Goal: Contribute content: Contribute content

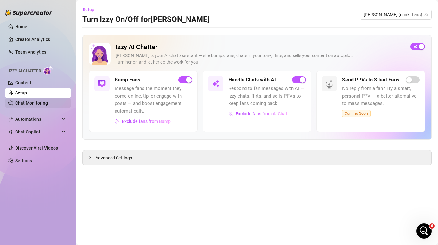
click at [21, 103] on link "Chat Monitoring" at bounding box center [31, 102] width 33 height 5
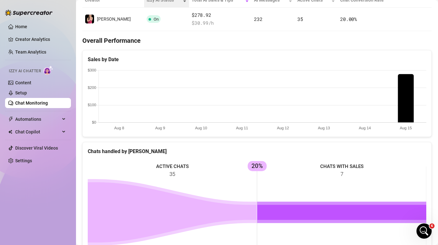
scroll to position [128, 0]
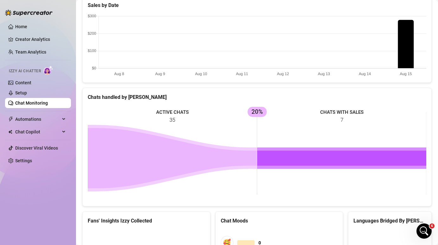
click at [153, 140] on icon at bounding box center [172, 158] width 169 height 60
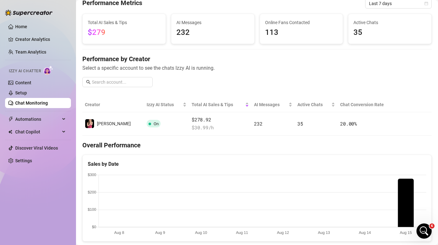
scroll to position [0, 0]
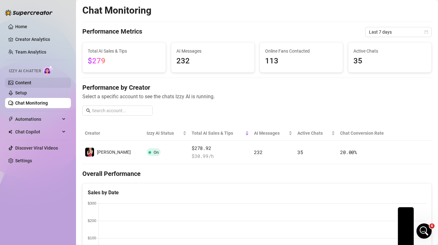
click at [31, 80] on link "Content" at bounding box center [23, 82] width 16 height 5
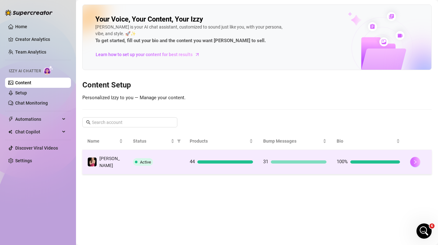
click at [415, 162] on button "button" at bounding box center [415, 162] width 10 height 10
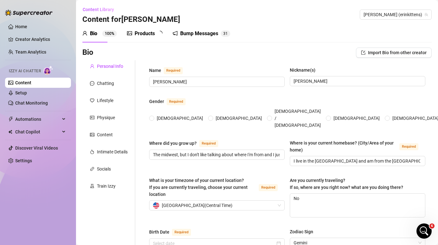
radio input "true"
type input "[DATE]"
click at [149, 34] on div "Products" at bounding box center [145, 34] width 20 height 8
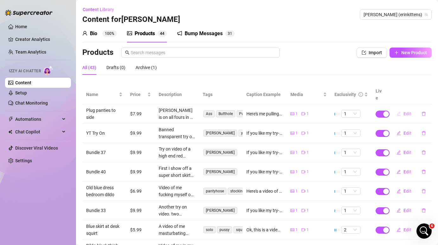
click at [406, 111] on span "Edit" at bounding box center [407, 113] width 8 height 5
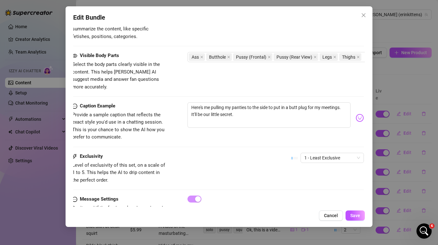
scroll to position [350, 1]
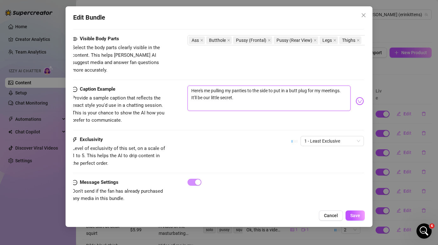
drag, startPoint x: 236, startPoint y: 91, endPoint x: 313, endPoint y: 81, distance: 77.1
click at [312, 85] on textarea "Here's me pulling my panties to the side to put in a butt plug for my meetings.…" at bounding box center [268, 97] width 163 height 25
type textarea "Here's me pulling my panties to the side to put in a butt plug f."
type textarea "Here's me pulling my panties to the side to put in a butt plug f.\"
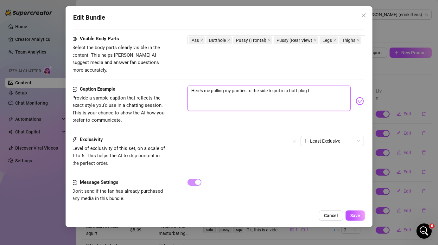
type textarea "Here's me pulling my panties to the side to put in a butt plug f.\"
type textarea "Here's me pulling my panties to the side to put in a butt plug f.\\"
type textarea "Here's me pulling my panties to the side to put in a butt plug f.\\\"
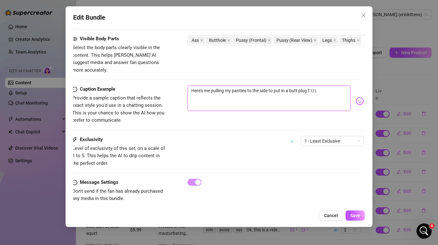
type textarea "Here's me pulling my panties to the side to put in a butt plug f.\\"
type textarea "Here's me pulling my panties to the side to put in a butt plug f.\"
type textarea "Here's me pulling my panties to the side to put in a butt plug f."
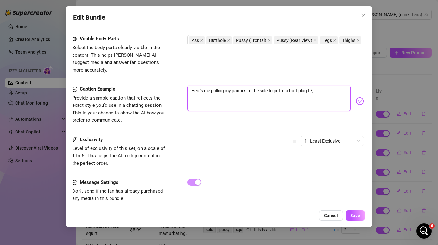
type textarea "Here's me pulling my panties to the side to put in a butt plug f."
type textarea "Here's me pulling my panties to the side to put in a butt plug f"
type textarea "Here's me pulling my panties to the side to put in a butt plug"
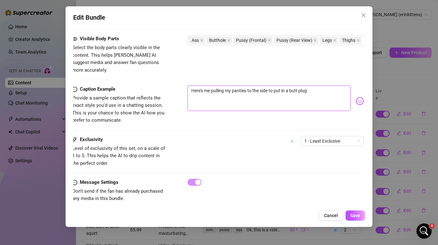
type textarea "Here's me pulling my panties to the side to put in a butt plug"
type textarea "Here's me pulling my panties to the side to put in a butt plug."
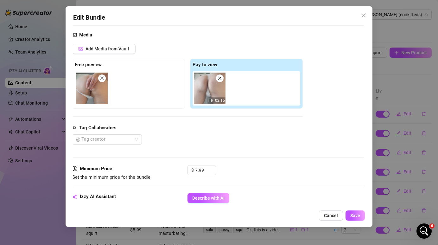
scroll to position [62, 1]
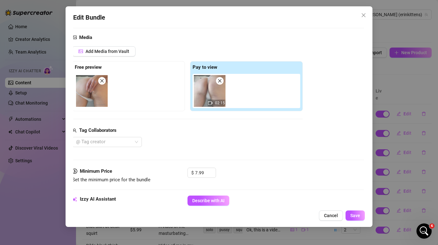
click at [213, 99] on img at bounding box center [210, 91] width 32 height 32
type textarea "Here's me pulling my panties to the side to put in a butt plug."
click at [360, 214] on button "Save" at bounding box center [354, 215] width 19 height 10
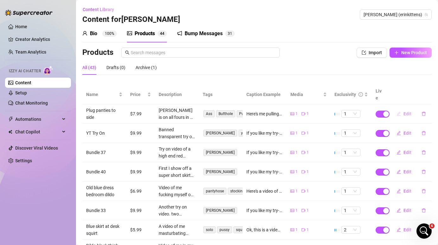
click at [405, 111] on span "Edit" at bounding box center [407, 113] width 8 height 5
type textarea "Here's me pulling my panties to the side to put in a butt plug."
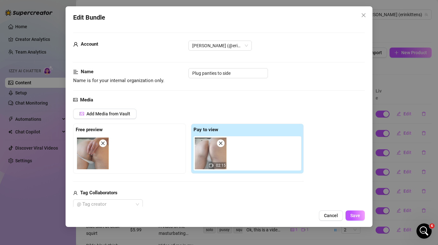
click at [106, 142] on span at bounding box center [103, 143] width 8 height 8
click at [90, 153] on div at bounding box center [130, 152] width 108 height 32
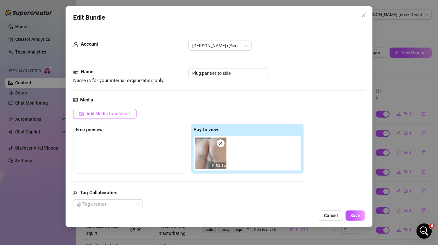
click at [107, 115] on span "Add Media from Vault" at bounding box center [108, 113] width 44 height 5
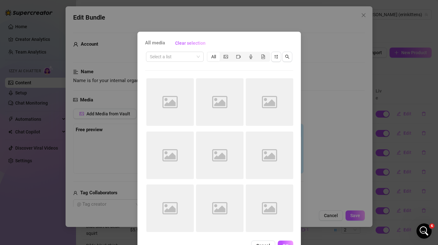
scroll to position [20, 0]
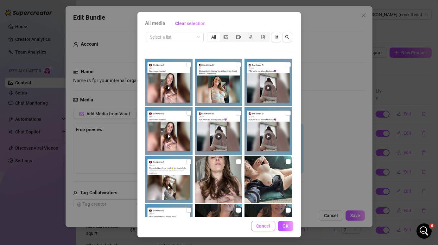
click at [261, 228] on span "Cancel" at bounding box center [263, 225] width 14 height 5
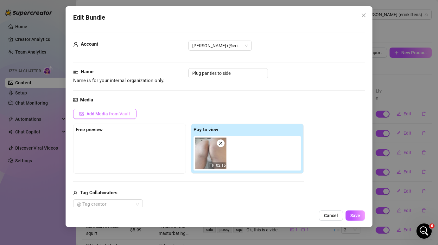
click at [104, 117] on button "Add Media from Vault" at bounding box center [104, 114] width 63 height 10
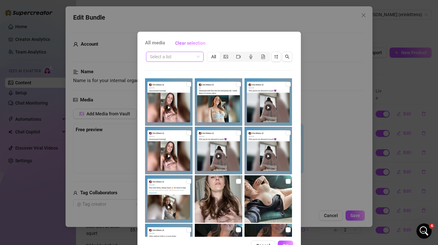
click at [183, 56] on input "search" at bounding box center [172, 56] width 44 height 9
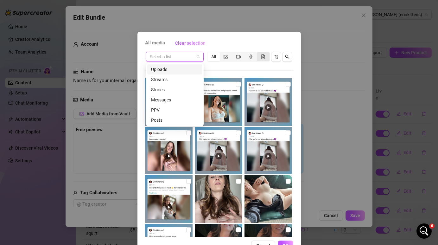
click at [264, 56] on icon "file-gif" at bounding box center [263, 56] width 1 height 1
click at [258, 53] on input "segmented control" at bounding box center [258, 53] width 0 height 0
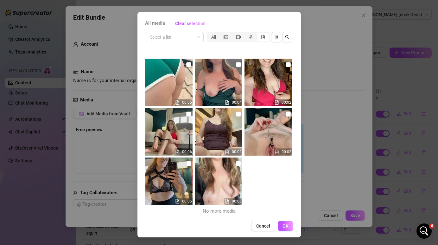
click at [110, 100] on div "All media Clear selection Select a list All 00:05 00:04 00:02 00:06 00:02 00:02…" at bounding box center [219, 122] width 438 height 245
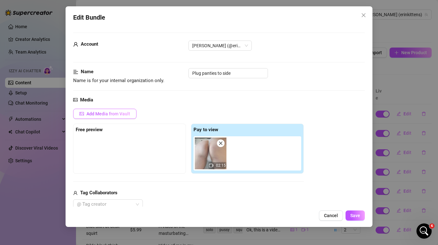
click at [95, 111] on span "Add Media from Vault" at bounding box center [108, 113] width 44 height 5
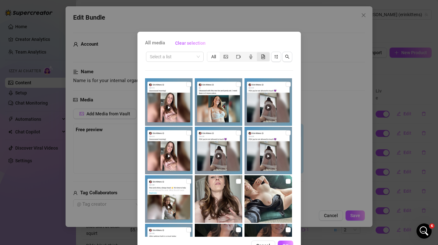
click at [263, 58] on icon "file-gif" at bounding box center [262, 56] width 3 height 4
click at [258, 53] on input "segmented control" at bounding box center [258, 53] width 0 height 0
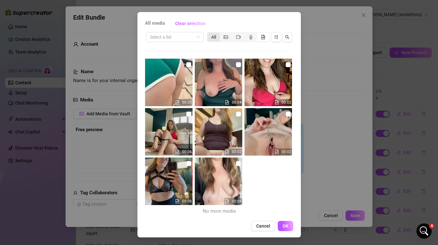
click at [215, 35] on div "All" at bounding box center [213, 37] width 12 height 9
click at [209, 34] on input "All" at bounding box center [209, 34] width 0 height 0
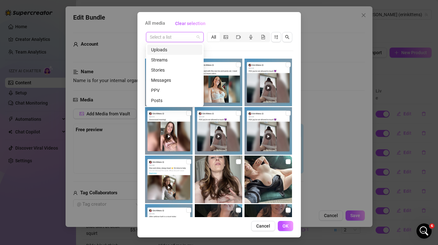
click at [193, 37] on input "search" at bounding box center [172, 36] width 44 height 9
click at [222, 47] on div "Select a list All" at bounding box center [219, 124] width 148 height 186
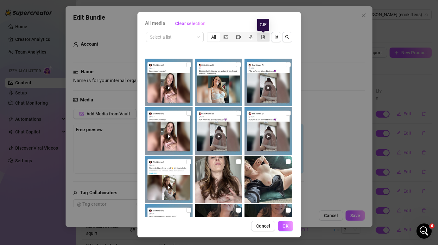
click at [265, 37] on icon "file-gif" at bounding box center [263, 37] width 4 height 4
click at [258, 34] on input "segmented control" at bounding box center [258, 34] width 0 height 0
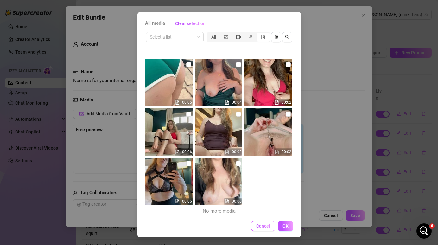
click at [259, 227] on span "Cancel" at bounding box center [263, 225] width 14 height 5
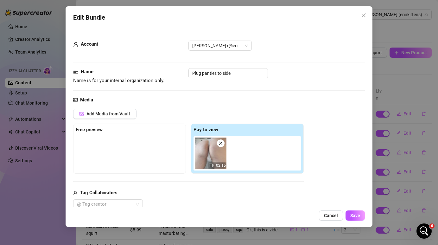
click at [155, 128] on div "Free preview" at bounding box center [130, 130] width 108 height 8
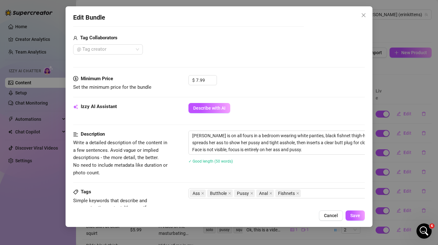
scroll to position [0, 0]
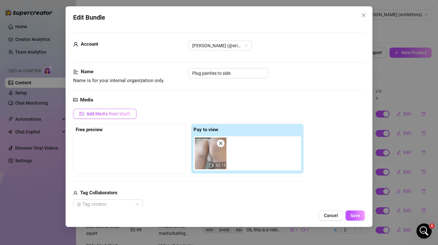
click at [111, 116] on button "Add Media from Vault" at bounding box center [104, 114] width 63 height 10
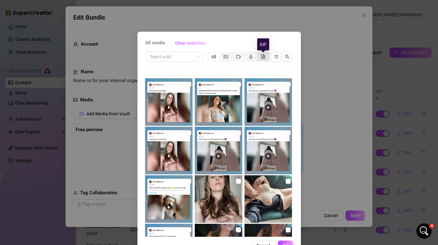
click at [261, 57] on icon "file-gif" at bounding box center [262, 56] width 3 height 4
click at [258, 53] on input "segmented control" at bounding box center [258, 53] width 0 height 0
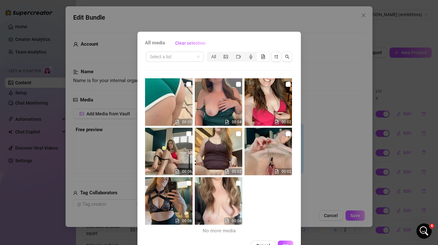
scroll to position [20, 0]
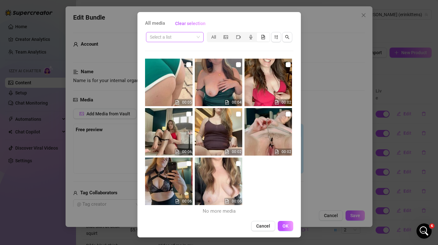
click at [193, 34] on input "search" at bounding box center [172, 36] width 44 height 9
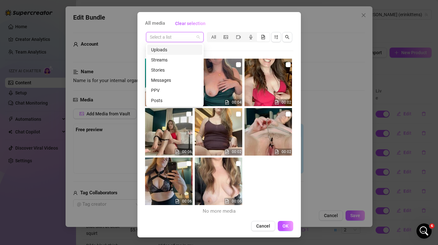
click at [179, 47] on div "Uploads" at bounding box center [174, 49] width 47 height 7
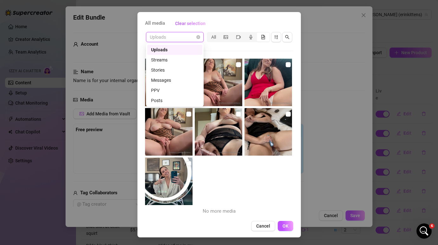
click at [187, 36] on span "Uploads" at bounding box center [175, 36] width 50 height 9
click at [171, 101] on div "Posts" at bounding box center [174, 100] width 47 height 7
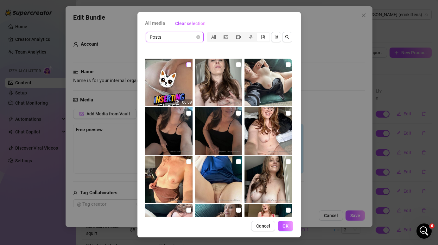
click at [190, 64] on input "checkbox" at bounding box center [188, 64] width 5 height 5
checkbox input "true"
click at [286, 225] on span "OK" at bounding box center [285, 225] width 6 height 5
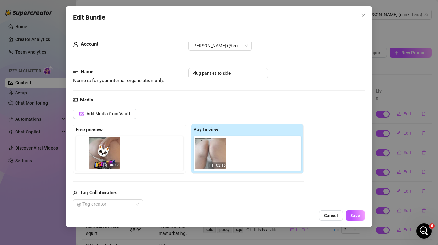
drag, startPoint x: 252, startPoint y: 161, endPoint x: 108, endPoint y: 160, distance: 144.3
click at [108, 160] on div "Free preview Pay to view 02:15 00:08" at bounding box center [188, 148] width 230 height 50
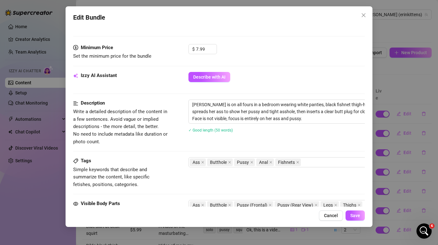
scroll to position [350, 0]
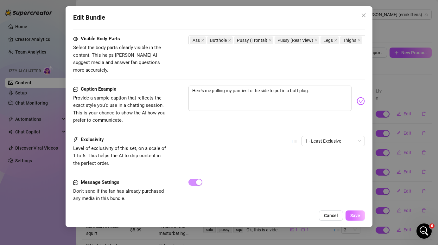
click at [357, 215] on span "Save" at bounding box center [355, 215] width 10 height 5
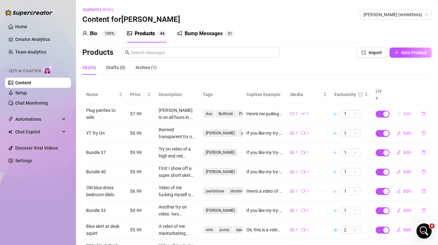
click at [405, 111] on span "Edit" at bounding box center [407, 113] width 8 height 5
type textarea "Here's me pulling my panties to the side to put in a butt plug."
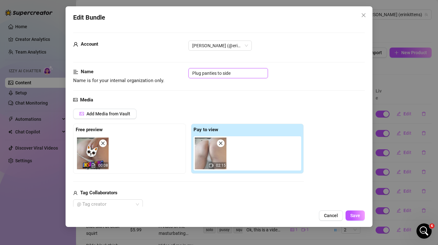
drag, startPoint x: 238, startPoint y: 72, endPoint x: 157, endPoint y: 72, distance: 81.0
click at [157, 72] on div "Name Name is for your internal organization only. Plug panties to side" at bounding box center [218, 76] width 291 height 16
type input "Inserting glass plug"
click at [352, 214] on span "Save" at bounding box center [355, 215] width 10 height 5
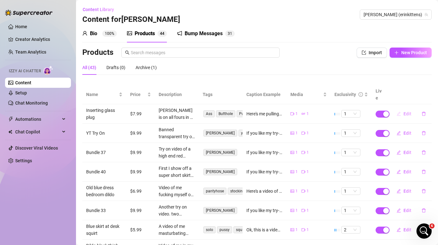
click at [405, 111] on span "Edit" at bounding box center [407, 113] width 8 height 5
type textarea "Here's me pulling my panties to the side to put in a butt plug."
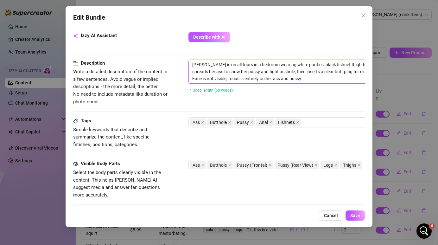
scroll to position [224, 0]
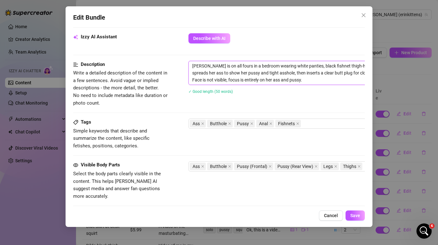
drag, startPoint x: 287, startPoint y: 79, endPoint x: 178, endPoint y: 66, distance: 110.0
click at [178, 66] on div "Description Write a detailed description of the content in a few sentences. Avo…" at bounding box center [218, 84] width 291 height 46
click at [332, 219] on button "Cancel" at bounding box center [331, 215] width 24 height 10
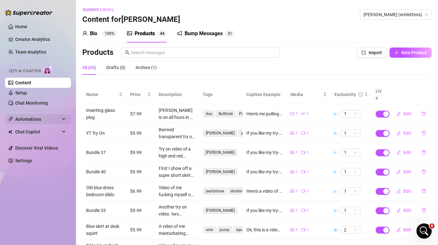
click at [26, 121] on span "Automations" at bounding box center [37, 119] width 45 height 10
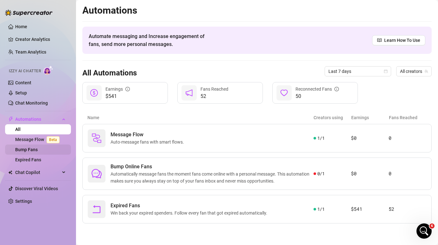
click at [38, 150] on link "Bump Fans" at bounding box center [26, 149] width 22 height 5
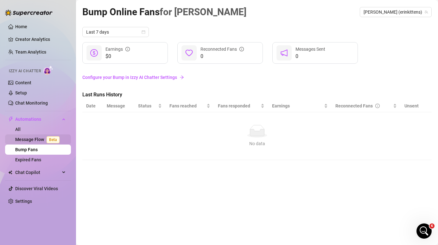
click at [34, 137] on link "Message Flow Beta" at bounding box center [38, 139] width 47 height 5
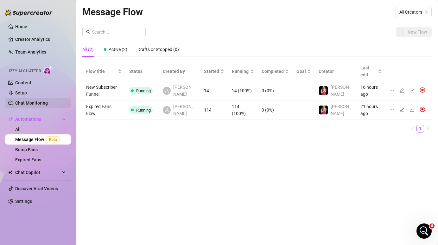
click at [40, 105] on link "Chat Monitoring" at bounding box center [31, 102] width 33 height 5
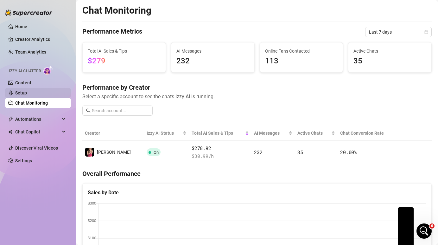
click at [27, 91] on link "Setup" at bounding box center [21, 92] width 12 height 5
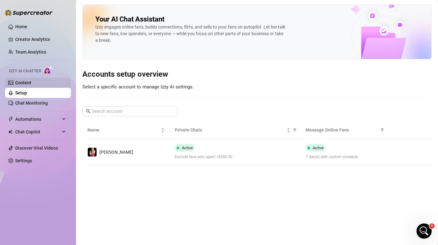
click at [31, 83] on link "Content" at bounding box center [23, 82] width 16 height 5
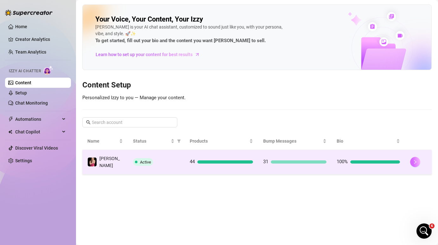
click at [413, 160] on icon "right" at bounding box center [415, 162] width 4 height 4
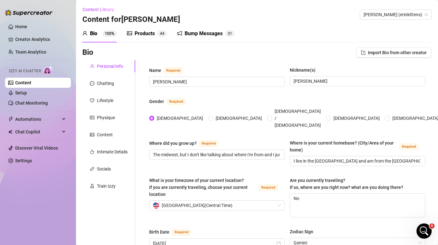
click at [192, 29] on div "Bump Messages 3 1" at bounding box center [206, 34] width 58 height 18
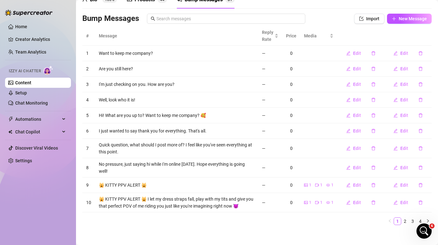
scroll to position [34, 0]
click at [408, 217] on link "2" at bounding box center [404, 220] width 7 height 7
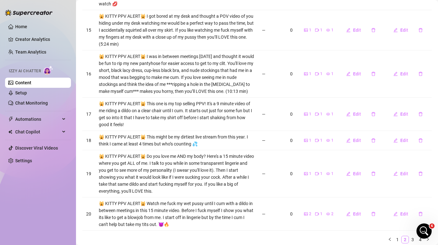
scroll to position [177, 0]
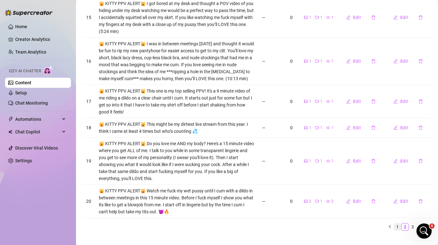
click at [399, 223] on link "1" at bounding box center [397, 226] width 7 height 7
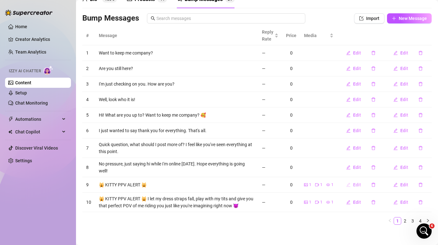
click at [360, 182] on span "Edit" at bounding box center [357, 184] width 8 height 5
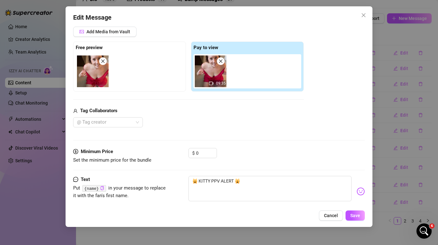
scroll to position [52, 0]
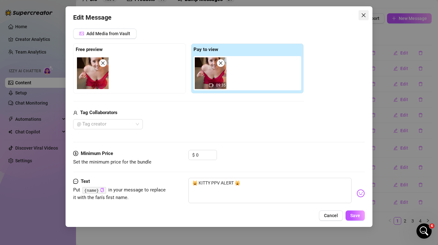
click at [364, 16] on icon "close" at bounding box center [363, 15] width 5 height 5
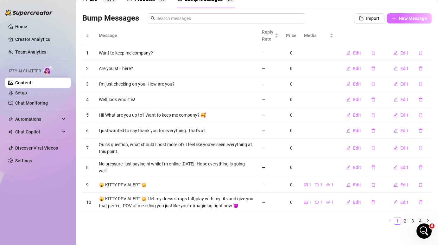
click at [419, 21] on button "New Message" at bounding box center [409, 18] width 45 height 10
type textarea "Type your message here..."
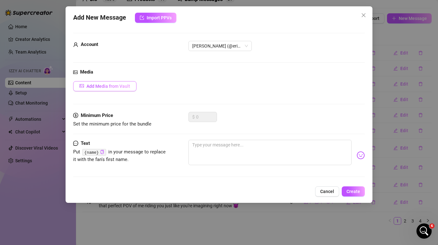
click at [114, 86] on span "Add Media from Vault" at bounding box center [108, 86] width 44 height 5
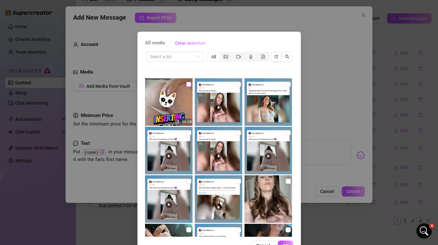
click at [189, 85] on input "checkbox" at bounding box center [188, 84] width 5 height 5
checkbox input "true"
click at [241, 58] on div "segmented control" at bounding box center [238, 56] width 12 height 9
click at [234, 53] on input "segmented control" at bounding box center [234, 53] width 0 height 0
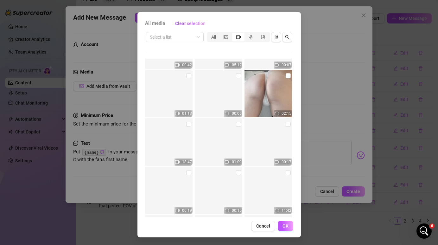
scroll to position [6382, 0]
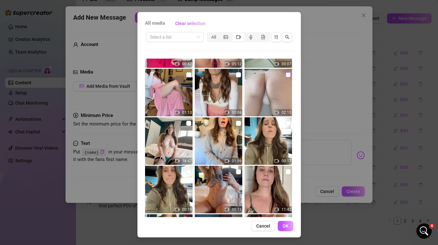
click at [286, 76] on input "checkbox" at bounding box center [287, 74] width 5 height 5
checkbox input "true"
click at [285, 225] on span "OK" at bounding box center [285, 225] width 6 height 5
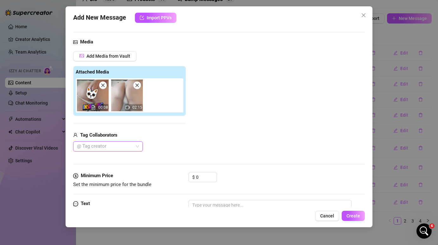
scroll to position [66, 0]
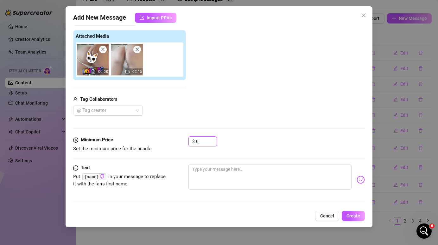
click at [209, 142] on input "0" at bounding box center [206, 140] width 21 height 9
drag, startPoint x: 202, startPoint y: 140, endPoint x: 195, endPoint y: 140, distance: 7.0
click at [195, 140] on div "$ 0" at bounding box center [202, 141] width 28 height 10
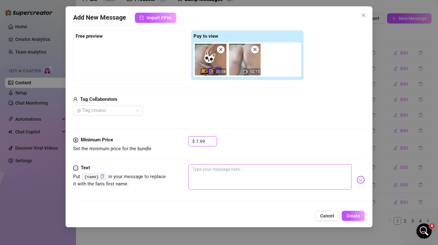
type input "7.99"
click at [237, 175] on textarea at bounding box center [269, 176] width 163 height 25
paste textarea "Inserting Glass Butt Plug! Want to watch me struggle to insert a glass butt plu…"
type textarea "Inserting Glass Butt Plug! Want to watch me struggle to insert a glass butt plu…"
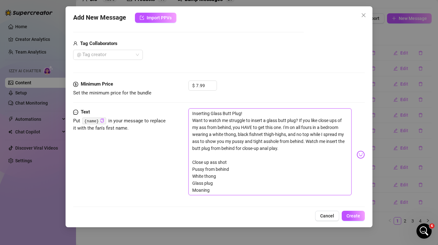
scroll to position [127, 0]
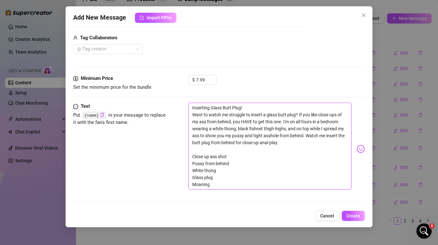
click at [190, 107] on textarea "Inserting Glass Butt Plug! Want to watch me struggle to insert a glass butt plu…" at bounding box center [269, 146] width 163 height 87
type textarea "Inserting Glass Butt Plug! Want to watch me struggle to insert a glass butt plu…"
click at [357, 215] on span "Create" at bounding box center [353, 215] width 14 height 5
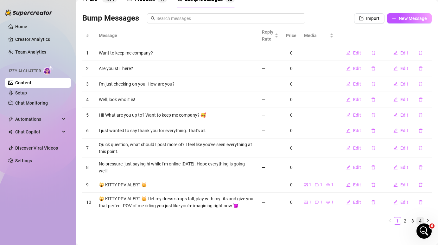
click at [421, 217] on link "4" at bounding box center [420, 220] width 7 height 7
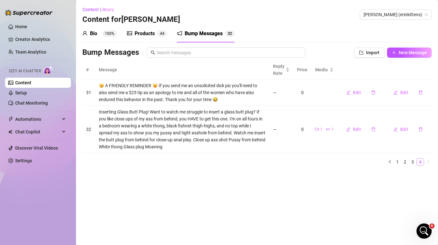
scroll to position [0, 0]
click at [356, 130] on span "Edit" at bounding box center [357, 129] width 8 height 5
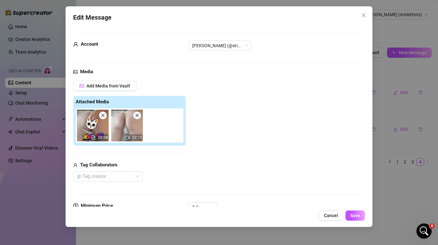
click at [106, 130] on img at bounding box center [93, 126] width 32 height 32
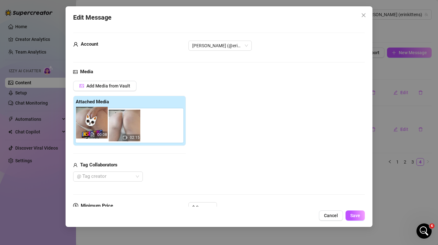
drag, startPoint x: 87, startPoint y: 129, endPoint x: 84, endPoint y: 127, distance: 4.5
click at [84, 127] on div "00:08 02:15" at bounding box center [131, 125] width 110 height 34
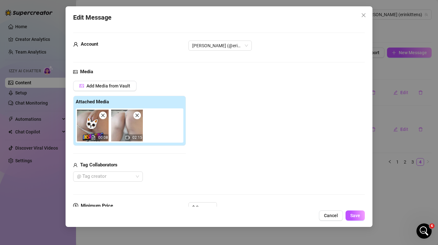
click at [173, 74] on div "Media" at bounding box center [218, 72] width 291 height 8
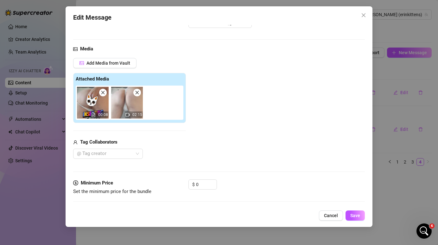
scroll to position [21, 0]
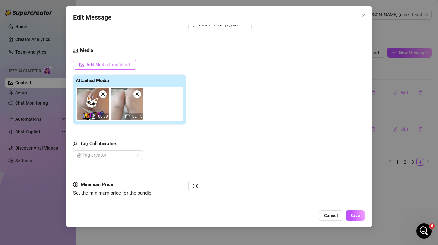
click at [119, 67] on button "Add Media from Vault" at bounding box center [104, 65] width 63 height 10
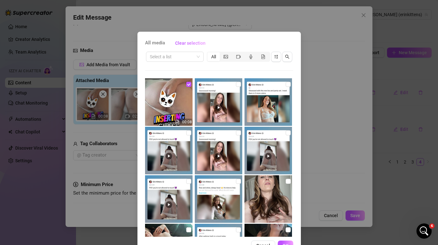
click at [321, 62] on div "All media Clear selection Select a list All 00:08 Cancel OK" at bounding box center [219, 122] width 438 height 245
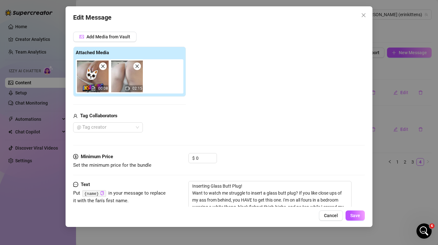
scroll to position [49, 0]
click at [104, 68] on icon "close" at bounding box center [103, 66] width 4 height 4
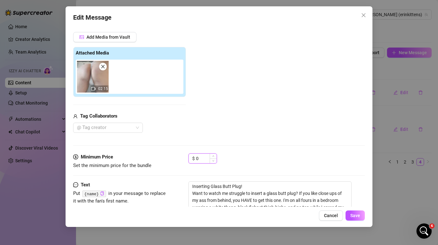
click at [204, 158] on input "0" at bounding box center [206, 157] width 21 height 9
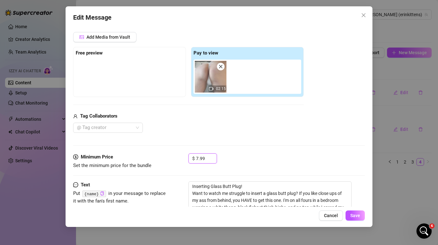
type input "7.99"
click at [111, 72] on div at bounding box center [130, 76] width 108 height 32
click at [109, 40] on button "Add Media from Vault" at bounding box center [104, 37] width 63 height 10
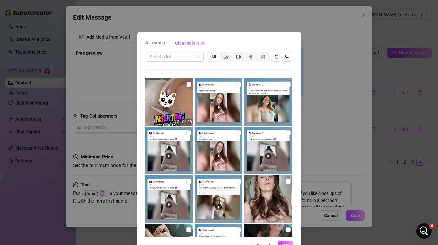
click at [189, 85] on input "checkbox" at bounding box center [188, 84] width 5 height 5
checkbox input "true"
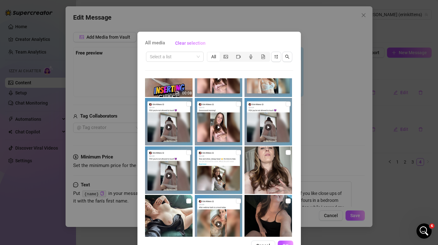
scroll to position [30, 0]
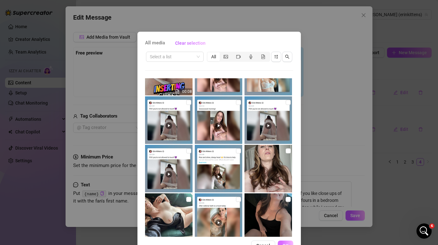
click at [284, 243] on span "OK" at bounding box center [285, 245] width 6 height 5
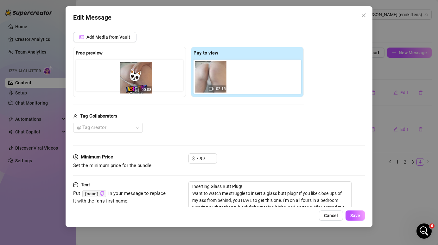
drag, startPoint x: 230, startPoint y: 87, endPoint x: 122, endPoint y: 89, distance: 108.6
click at [122, 89] on div "Free preview Pay to view 02:15 00:08" at bounding box center [188, 72] width 230 height 50
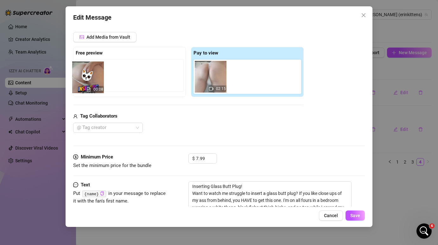
drag, startPoint x: 249, startPoint y: 81, endPoint x: 91, endPoint y: 82, distance: 158.6
click at [91, 82] on div "Free preview Pay to view 02:15 00:08" at bounding box center [188, 72] width 230 height 50
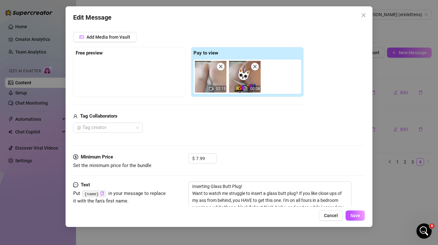
click at [253, 74] on img at bounding box center [245, 77] width 32 height 32
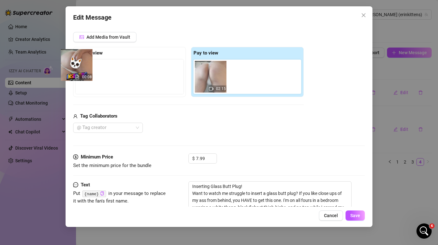
drag, startPoint x: 241, startPoint y: 78, endPoint x: 66, endPoint y: 67, distance: 174.7
click at [66, 67] on div "Edit Message Account [PERSON_NAME] (@erinkittens) Media Add Media from Vault Fr…" at bounding box center [219, 116] width 306 height 220
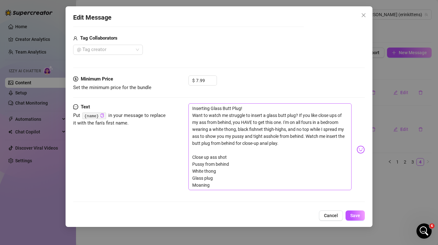
scroll to position [127, 0]
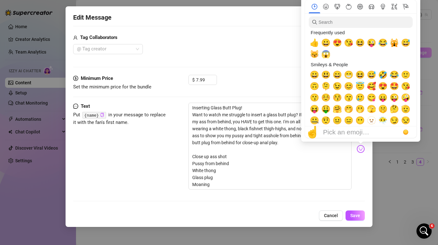
click at [361, 152] on img at bounding box center [360, 149] width 8 height 8
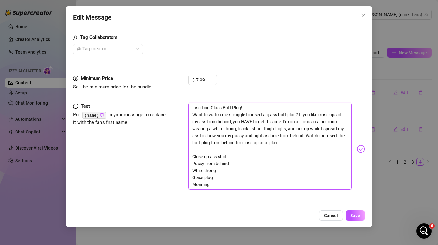
click at [216, 166] on textarea "Inserting Glass Butt Plug! Want to watch me struggle to insert a glass butt plu…" at bounding box center [269, 146] width 163 height 87
click at [193, 147] on textarea "Inserting Glass Butt Plug! Want to watch me struggle to insert a glass butt plu…" at bounding box center [269, 146] width 163 height 87
click at [192, 156] on textarea "Inserting Glass Butt Plug! Want to watch me struggle to insert a glass butt plu…" at bounding box center [269, 146] width 163 height 87
type textarea "Inserting Glass Butt Plug! Want to watch me struggle to insert a glass butt plu…"
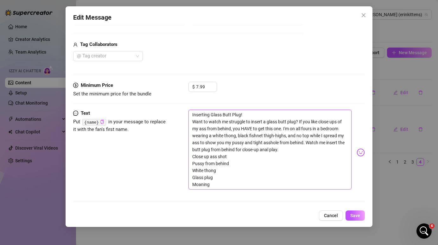
scroll to position [120, 0]
type textarea "Inserting Glass Butt Plug! Want to watch me struggle to insert a glass butt plu…"
click at [194, 163] on textarea "Inserting Glass Butt Plug! Want to watch me struggle to insert a glass butt plu…" at bounding box center [269, 150] width 163 height 80
type textarea "Inserting Glass Butt Plug! Want to watch me struggle to insert a glass butt plu…"
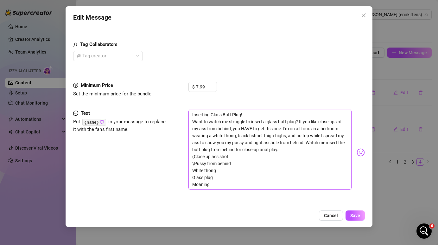
type textarea "Inserting Glass Butt Plug! Want to watch me struggle to insert a glass butt plu…"
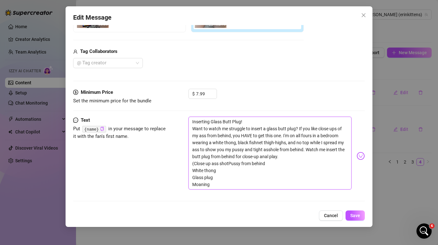
scroll to position [113, 0]
type textarea "Inserting Glass Butt Plug! Want to watch me struggle to insert a glass butt plu…"
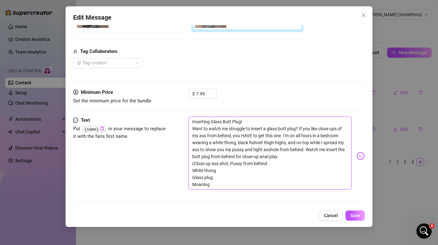
click at [192, 168] on textarea "Inserting Glass Butt Plug! Want to watch me struggle to insert a glass butt plu…" at bounding box center [269, 152] width 163 height 73
type textarea "Inserting Glass Butt Plug! Want to watch me struggle to insert a glass butt plu…"
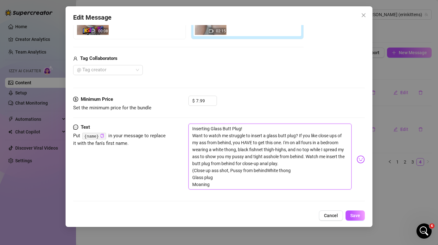
scroll to position [106, 0]
type textarea "Inserting Glass Butt Plug! Want to watch me struggle to insert a glass butt plu…"
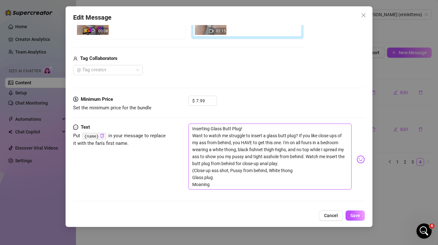
click at [194, 178] on textarea "Inserting Glass Butt Plug! Want to watch me struggle to insert a glass butt plu…" at bounding box center [269, 156] width 163 height 66
type textarea "Inserting Glass Butt Plug! Want to watch me struggle to insert a glass butt plu…"
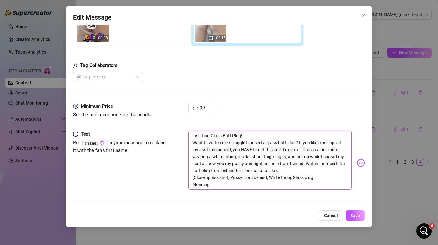
scroll to position [99, 0]
type textarea "Inserting Glass Butt Plug! Want to watch me struggle to insert a glass butt plu…"
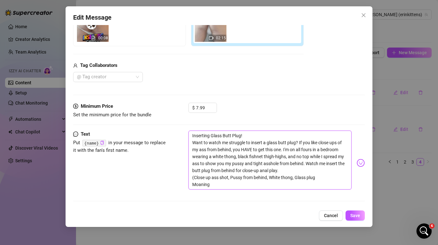
click at [191, 183] on textarea "Inserting Glass Butt Plug! Want to watch me struggle to insert a glass butt plu…" at bounding box center [269, 159] width 163 height 59
type textarea "Inserting Glass Butt Plug! Want to watch me struggle to insert a glass butt plu…"
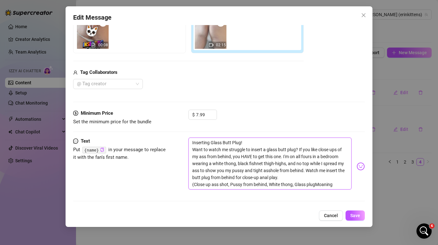
scroll to position [92, 0]
type textarea "Inserting Glass Butt Plug! Want to watch me struggle to insert a glass butt plu…"
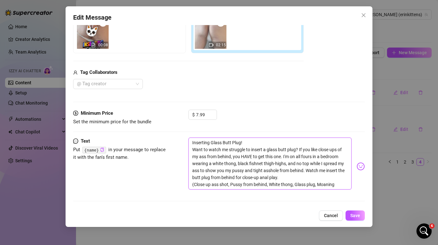
type textarea "Inserting Glass Butt Plug! Want to watch me struggle to insert a glass butt plu…"
click at [338, 185] on textarea "Inserting Glass Butt Plug! Want to watch me struggle to insert a glass butt plu…" at bounding box center [269, 163] width 163 height 52
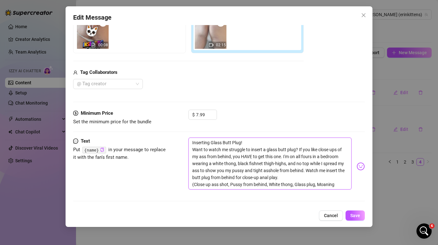
type textarea "Inserting Glass Butt Plug! Want to watch me struggle to insert a glass butt plu…"
click at [191, 143] on textarea "Inserting Glass Butt Plug! Want to watch me struggle to insert a glass butt plu…" at bounding box center [269, 163] width 163 height 52
click at [192, 147] on textarea "Inserting Glass Butt Plug! Want to watch me struggle to insert a glass butt plu…" at bounding box center [269, 163] width 163 height 52
type textarea "Inserting Glass Butt Plug!Want to watch me struggle to insert a glass butt plug…"
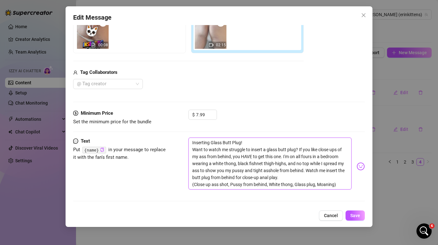
type textarea "Inserting Glass Butt Plug!Want to watch me struggle to insert a glass butt plug…"
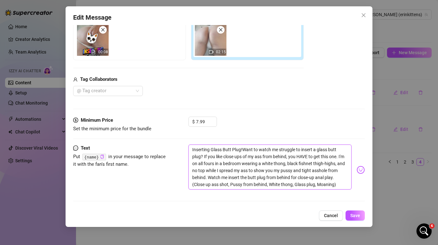
scroll to position [85, 0]
type textarea "Inserting Glass Butt Plug! Want to watch me struggle to insert a glass butt plu…"
click at [192, 149] on textarea "Inserting Glass Butt Plug! Want to watch me struggle to insert a glass butt plu…" at bounding box center [269, 166] width 163 height 45
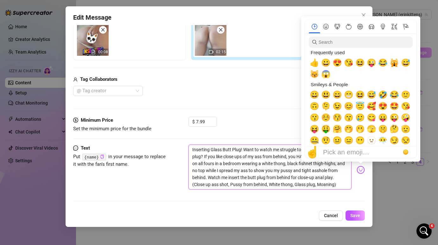
type textarea "Inserting Glass Butt Plug! Want to watch me struggle to insert a glass butt plu…"
click at [360, 169] on img at bounding box center [360, 170] width 8 height 8
click at [395, 61] on span "🙀" at bounding box center [393, 62] width 9 height 9
type textarea "🙀Inserting Glass Butt Plug! Want to watch me struggle to insert a glass butt pl…"
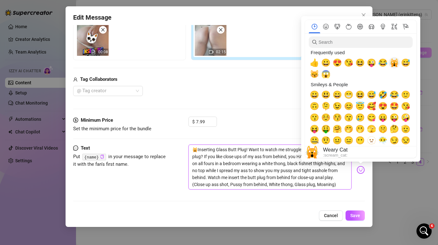
type textarea "🙀 Inserting Glass Butt Plug! Want to watch me struggle to insert a glass butt p…"
type textarea "🙀 KInserting Glass Butt Plug! Want to watch me struggle to insert a glass butt …"
type textarea "🙀 KIInserting Glass Butt Plug! Want to watch me struggle to insert a glass butt…"
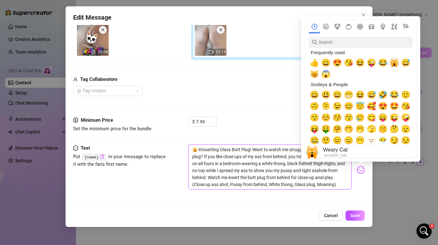
type textarea "🙀 KIInserting Glass Butt Plug! Want to watch me struggle to insert a glass butt…"
type textarea "🙀 KITInserting Glass Butt Plug! Want to watch me struggle to insert a glass but…"
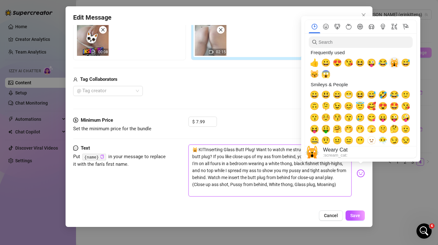
type textarea "🙀 KITTInserting Glass Butt Plug! Want to watch me struggle to insert a glass bu…"
type textarea "🙀 KITTYInserting Glass Butt Plug! Want to watch me struggle to insert a glass b…"
type textarea "🙀 KITTY Inserting Glass Butt Plug! Want to watch me struggle to insert a glass …"
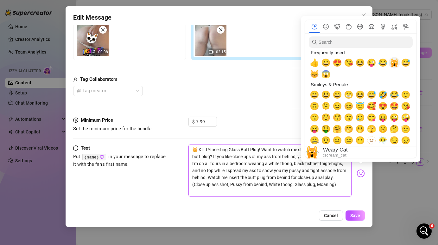
type textarea "🙀 KITTY Inserting Glass Butt Plug! Want to watch me struggle to insert a glass …"
type textarea "🙀 KITTY PInserting Glass Butt Plug! Want to watch me struggle to insert a glass…"
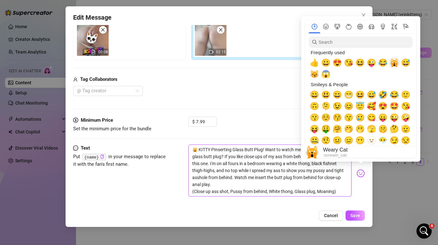
type textarea "🙀 KITTY PPInserting Glass Butt Plug! Want to watch me struggle to insert a glas…"
type textarea "🙀 KITTY PPVInserting Glass Butt Plug! Want to watch me struggle to insert a gla…"
type textarea "🙀 KITTY PPV Inserting Glass Butt Plug! Want to watch me struggle to insert a gl…"
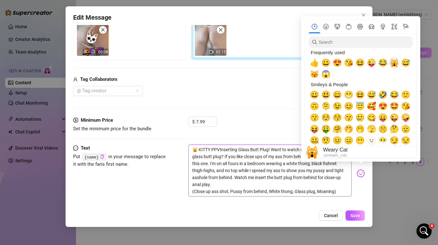
type textarea "🙀 KITTY PPV Inserting Glass Butt Plug! Want to watch me struggle to insert a gl…"
type textarea "🙀 KITTY PPV AInserting Glass Butt Plug! Want to watch me struggle to insert a g…"
type textarea "🙀 KITTY PPV ARInserting Glass Butt Plug! Want to watch me struggle to insert a …"
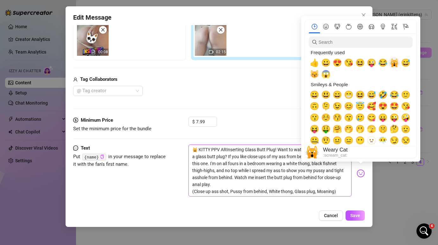
type textarea "🙀 KITTY PPV AInserting Glass Butt Plug! Want to watch me struggle to insert a g…"
type textarea "🙀 KITTY PPV ALInserting Glass Butt Plug! Want to watch me struggle to insert a …"
type textarea "🙀 KITTY PPV ALEInserting Glass Butt Plug! Want to watch me struggle to insert a…"
type textarea "🙀 KITTY PPV ALERInserting Glass Butt Plug! Want to watch me struggle to insert …"
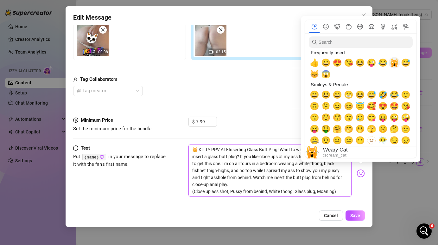
type textarea "🙀 KITTY PPV ALERInserting Glass Butt Plug! Want to watch me struggle to insert …"
type textarea "🙀 KITTY PPV ALERTInserting Glass Butt Plug! Want to watch me struggle to insert…"
type textarea "🙀 KITTY PPV ALERT Inserting Glass Butt Plug! Want to watch me struggle to inser…"
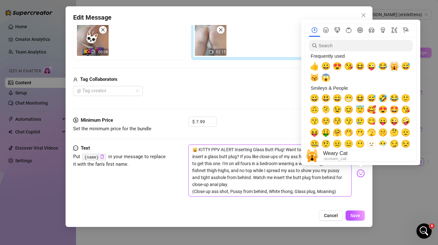
type textarea "🙀 KITTY PPV ALERT Inserting Glass Butt Plug! Want to watch me struggle to inser…"
click at [397, 66] on span "🙀" at bounding box center [393, 66] width 9 height 9
type textarea "🙀 KITTY PPV ALERT 🙀Inserting Glass Butt Plug! Want to watch me struggle to inse…"
type textarea "🙀 KITTY PPV ALERT 🙀 Inserting Glass Butt Plug! Want to watch me struggle to ins…"
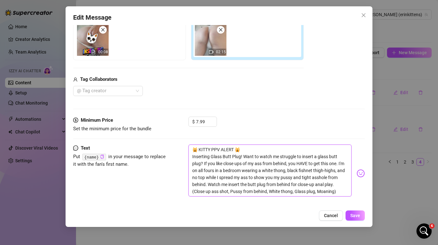
click at [271, 163] on textarea "🙀 KITTY PPV ALERT 🙀 Inserting Glass Butt Plug! Want to watch me struggle to ins…" at bounding box center [269, 170] width 163 height 52
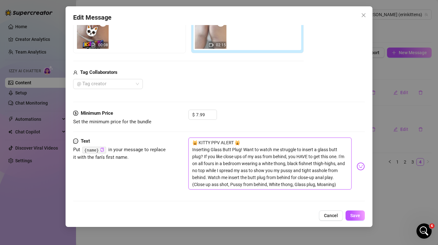
scroll to position [0, 0]
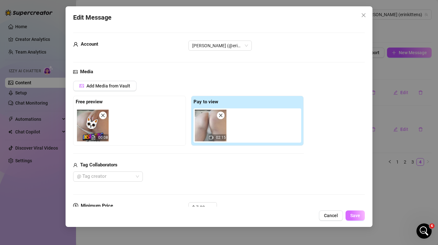
type textarea "🙀 KITTY PPV ALERT 🙀 Inserting Glass Butt Plug! Want to watch me struggle to ins…"
click at [357, 216] on span "Save" at bounding box center [355, 215] width 10 height 5
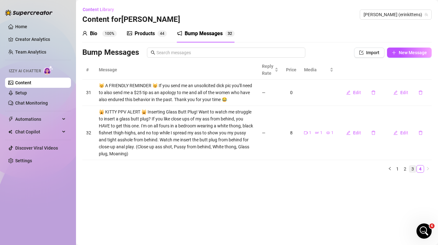
click at [414, 170] on link "3" at bounding box center [412, 168] width 7 height 7
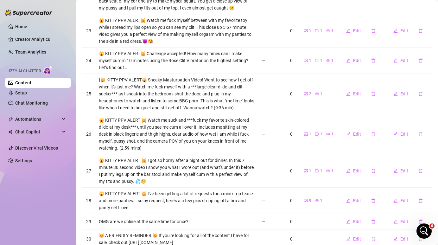
scroll to position [165, 0]
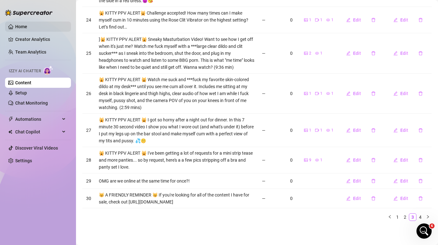
click at [21, 25] on link "Home" at bounding box center [21, 26] width 12 height 5
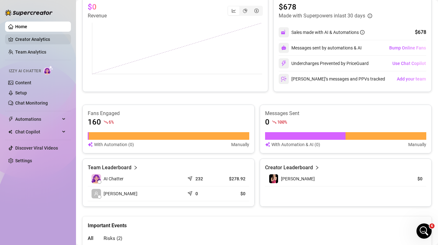
click at [29, 41] on link "Creator Analytics" at bounding box center [40, 39] width 51 height 10
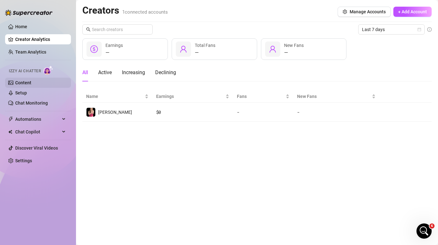
click at [31, 85] on link "Content" at bounding box center [23, 82] width 16 height 5
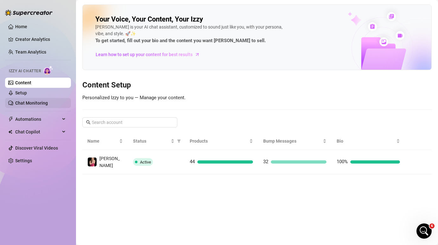
click at [29, 100] on link "Chat Monitoring" at bounding box center [31, 102] width 33 height 5
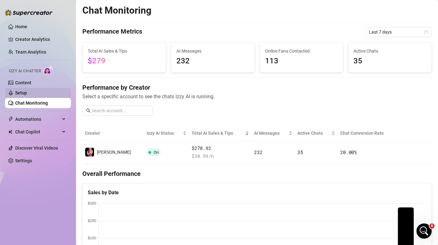
click at [27, 93] on link "Setup" at bounding box center [21, 92] width 12 height 5
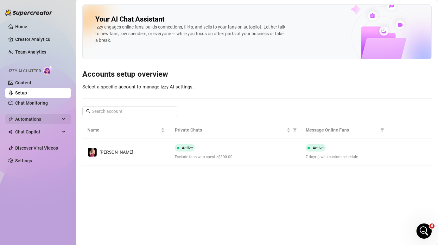
click at [30, 119] on span "Automations" at bounding box center [37, 119] width 45 height 10
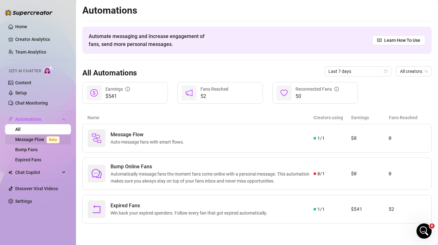
click at [35, 141] on link "Message Flow Beta" at bounding box center [38, 139] width 47 height 5
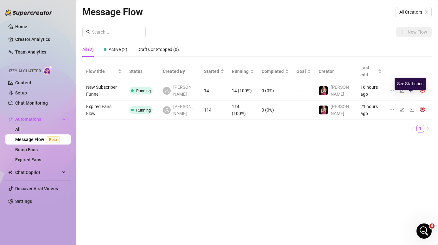
click at [410, 108] on icon "line-chart" at bounding box center [412, 110] width 4 height 4
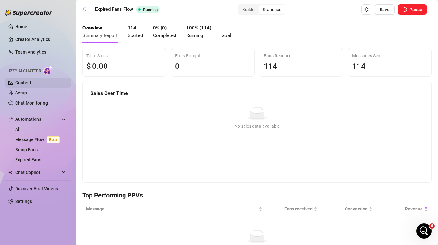
click at [31, 85] on link "Content" at bounding box center [23, 82] width 16 height 5
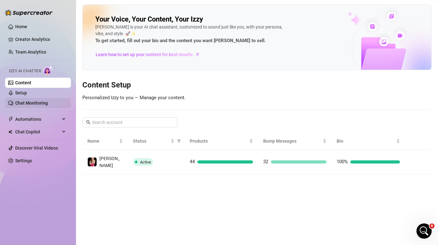
click at [34, 103] on link "Chat Monitoring" at bounding box center [31, 102] width 33 height 5
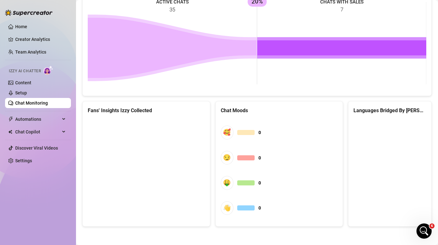
scroll to position [298, 0]
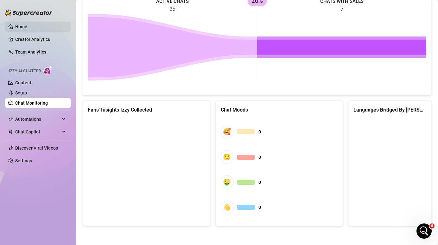
click at [27, 29] on link "Home" at bounding box center [21, 26] width 12 height 5
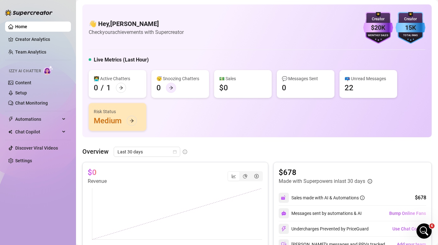
click at [171, 86] on icon "arrow-right" at bounding box center [171, 87] width 4 height 4
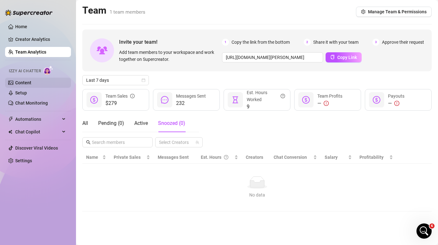
click at [31, 81] on link "Content" at bounding box center [23, 82] width 16 height 5
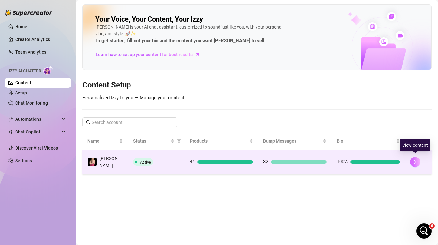
click at [416, 160] on icon "right" at bounding box center [415, 162] width 4 height 4
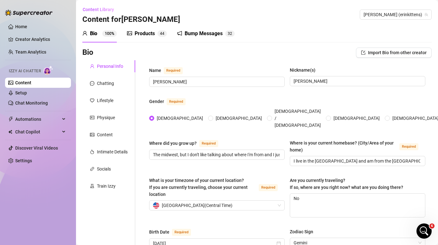
click at [204, 37] on div "Bump Messages 3 2" at bounding box center [206, 34] width 58 height 18
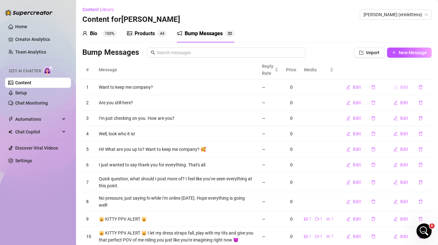
click at [404, 87] on span "Edit" at bounding box center [404, 87] width 8 height 5
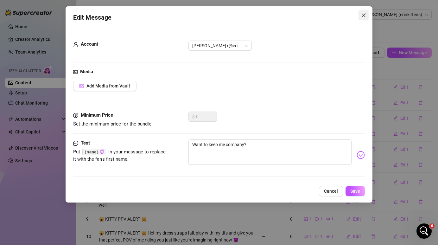
click at [360, 15] on span "Close" at bounding box center [363, 15] width 10 height 5
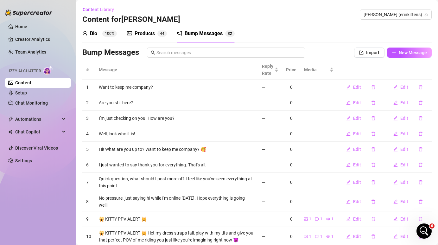
click at [236, 89] on td "Want to keep me company?" at bounding box center [176, 87] width 163 height 16
click at [145, 36] on div "Products" at bounding box center [145, 34] width 20 height 8
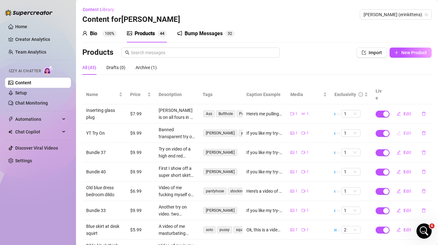
click at [406, 130] on span "Edit" at bounding box center [407, 132] width 8 height 5
type textarea "If you like my try-on videos, I still have some available that you might be int…"
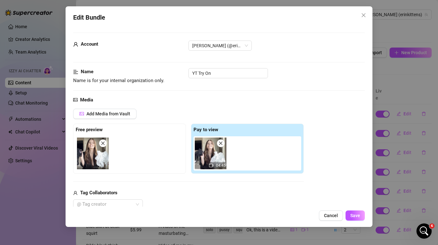
click at [210, 156] on img at bounding box center [211, 153] width 32 height 32
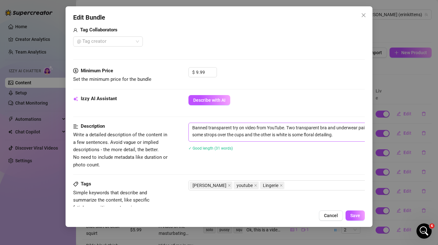
scroll to position [165, 0]
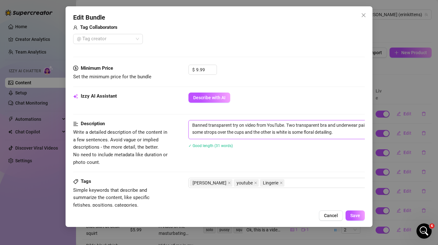
click at [274, 125] on textarea "Banned transparent try on video from YouTube. Two transparent bra and underwear…" at bounding box center [299, 128] width 221 height 16
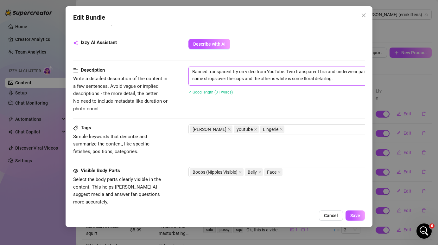
scroll to position [230, 0]
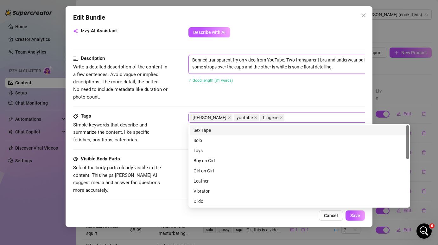
click at [285, 117] on div "[PERSON_NAME] youtube Lingerie" at bounding box center [296, 117] width 212 height 9
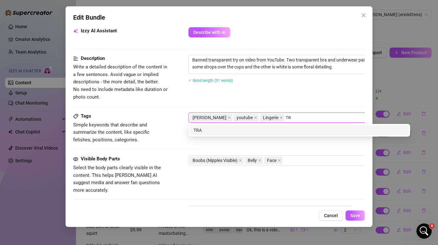
type input "T"
type input "transparent"
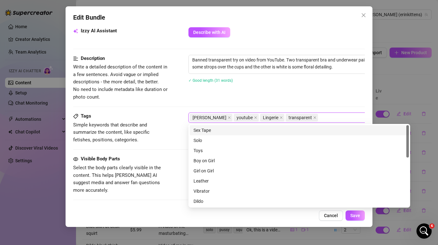
click at [287, 94] on div "Description Write a detailed description of the content in a few sentences. Avo…" at bounding box center [218, 78] width 291 height 46
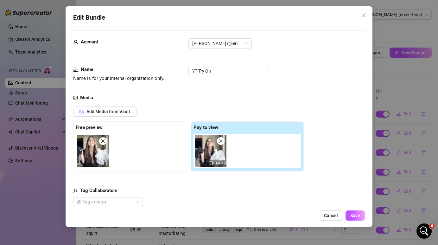
scroll to position [0, 0]
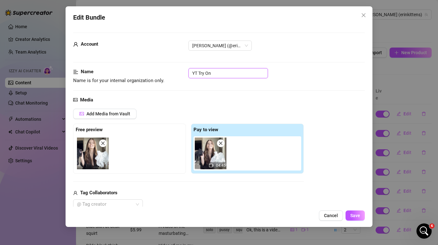
click at [225, 75] on input "YT Try On" at bounding box center [227, 73] width 79 height 10
type input "YT Try On - 2 Bra and Panty Sets"
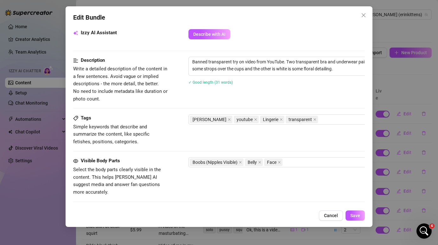
scroll to position [231, 0]
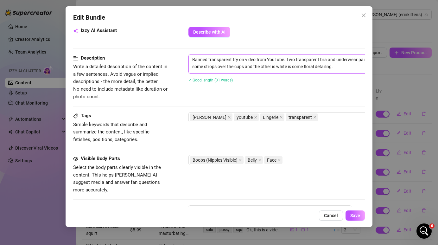
click at [307, 60] on textarea "Banned transparent try on video from YouTube. Two transparent bra and underwear…" at bounding box center [299, 63] width 221 height 16
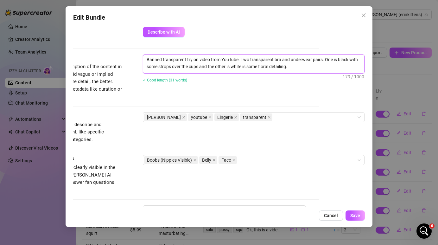
drag, startPoint x: 327, startPoint y: 56, endPoint x: 374, endPoint y: 75, distance: 50.7
click at [374, 75] on div "Edit Bundle Account [PERSON_NAME] (@erinkittens) Name Name is for your internal…" at bounding box center [219, 122] width 438 height 245
click at [298, 69] on textarea "Banned transparent try on video from YouTube. Two transparent bra and underwear…" at bounding box center [253, 63] width 221 height 16
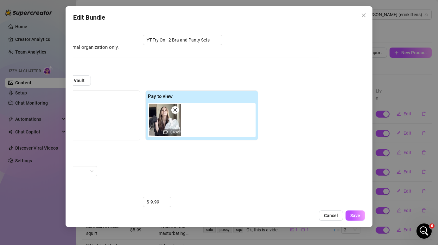
scroll to position [33, 0]
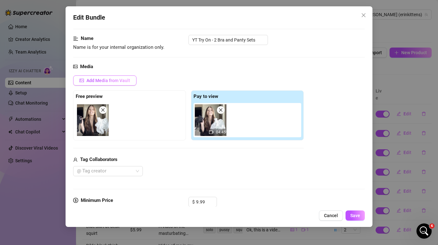
click at [116, 79] on span "Add Media from Vault" at bounding box center [108, 80] width 44 height 5
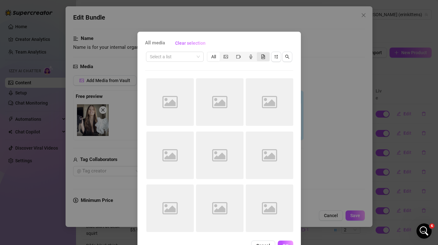
click at [265, 57] on icon "file-gif" at bounding box center [263, 56] width 4 height 4
click at [258, 53] on input "segmented control" at bounding box center [258, 53] width 0 height 0
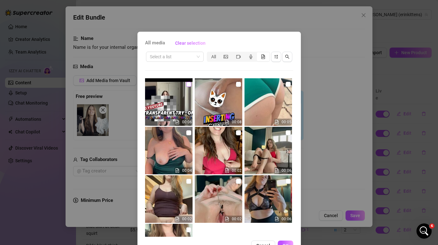
click at [187, 84] on input "checkbox" at bounding box center [188, 84] width 5 height 5
checkbox input "true"
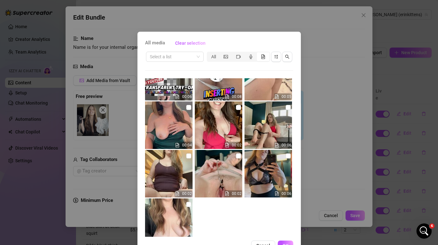
scroll to position [26, 0]
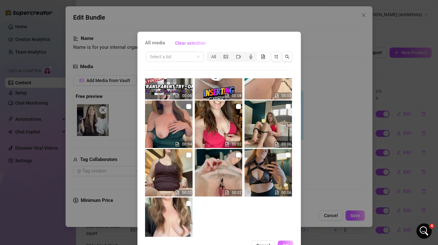
click at [285, 243] on span "OK" at bounding box center [285, 245] width 6 height 5
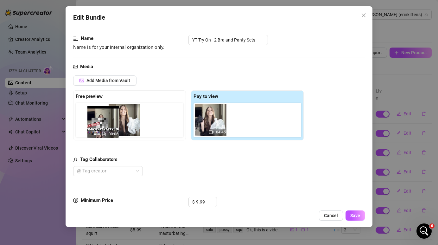
drag, startPoint x: 243, startPoint y: 128, endPoint x: 100, endPoint y: 130, distance: 143.4
click at [100, 130] on div "Free preview Pay to view 04:45 00:06" at bounding box center [188, 115] width 230 height 50
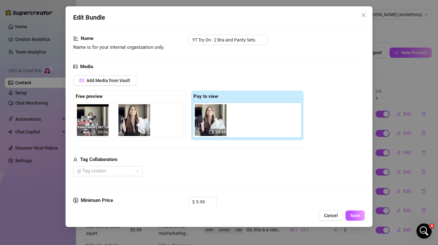
drag, startPoint x: 100, startPoint y: 123, endPoint x: 147, endPoint y: 123, distance: 47.2
click at [147, 123] on div "00:06" at bounding box center [131, 120] width 110 height 34
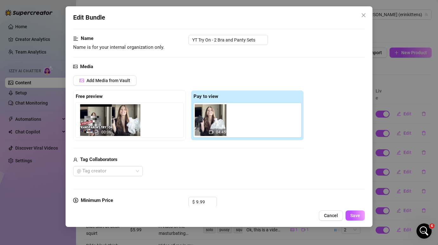
drag, startPoint x: 127, startPoint y: 125, endPoint x: 92, endPoint y: 124, distance: 34.2
click at [92, 124] on div "00:06" at bounding box center [131, 120] width 110 height 34
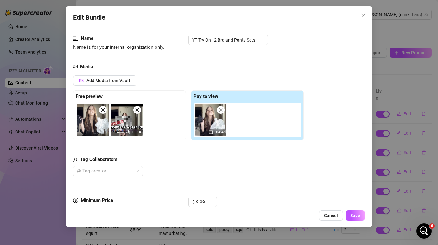
click at [102, 114] on img at bounding box center [93, 120] width 32 height 32
click at [203, 163] on div "Tag Collaborators" at bounding box center [188, 160] width 230 height 8
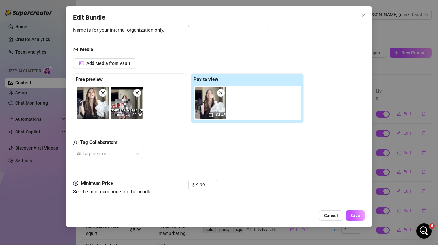
scroll to position [54, 0]
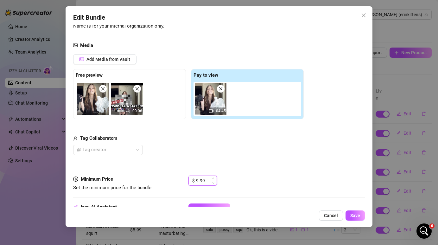
click at [199, 179] on input "9.99" at bounding box center [206, 180] width 21 height 9
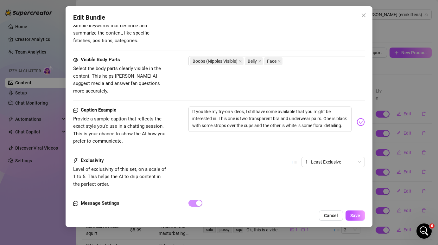
scroll to position [350, 0]
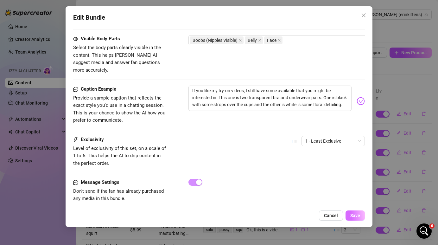
type input "3.99"
click at [358, 219] on button "Save" at bounding box center [354, 215] width 19 height 10
